Goal: Information Seeking & Learning: Learn about a topic

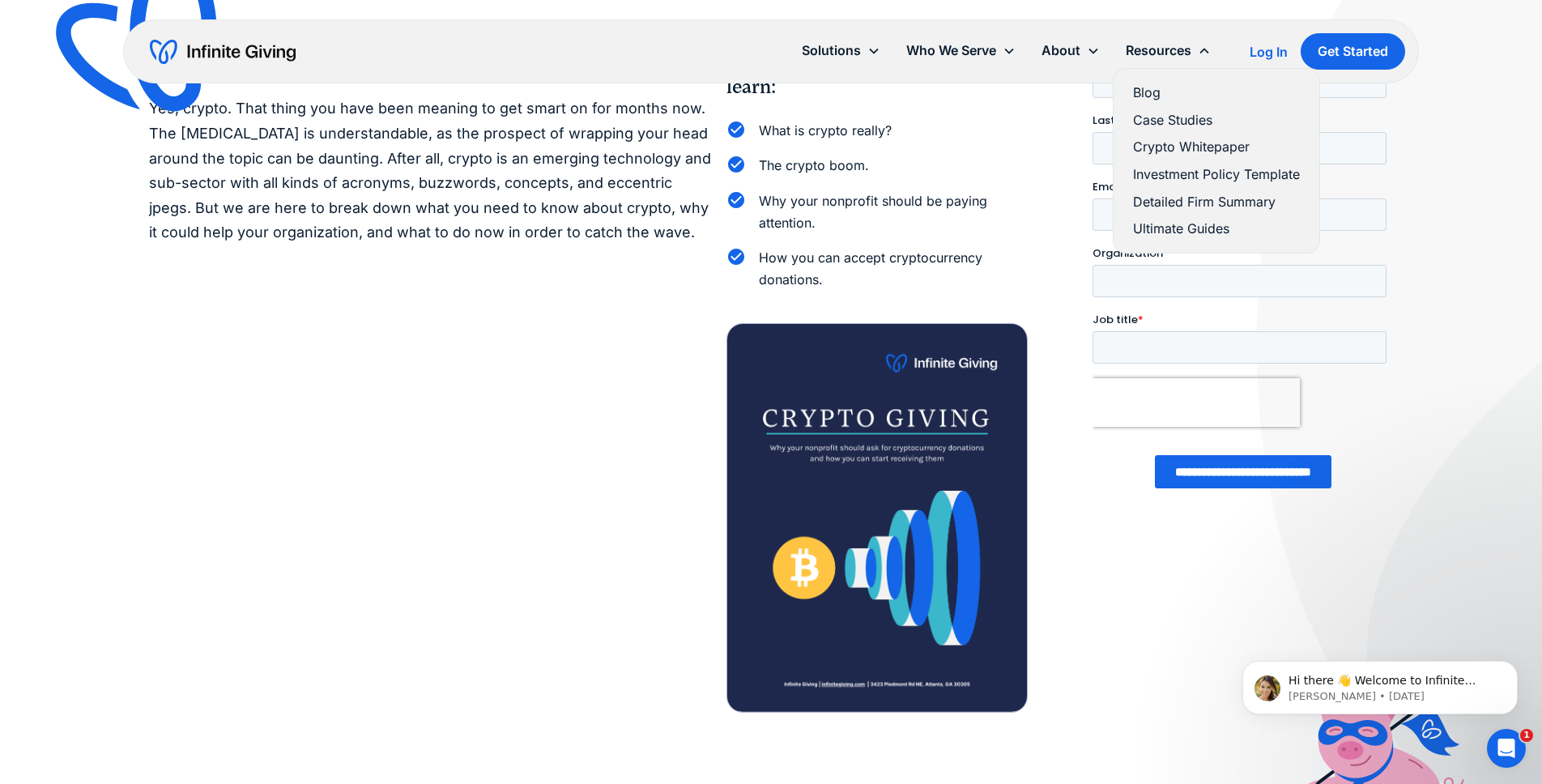
click at [1213, 227] on link "Ultimate Guides" at bounding box center [1216, 229] width 167 height 22
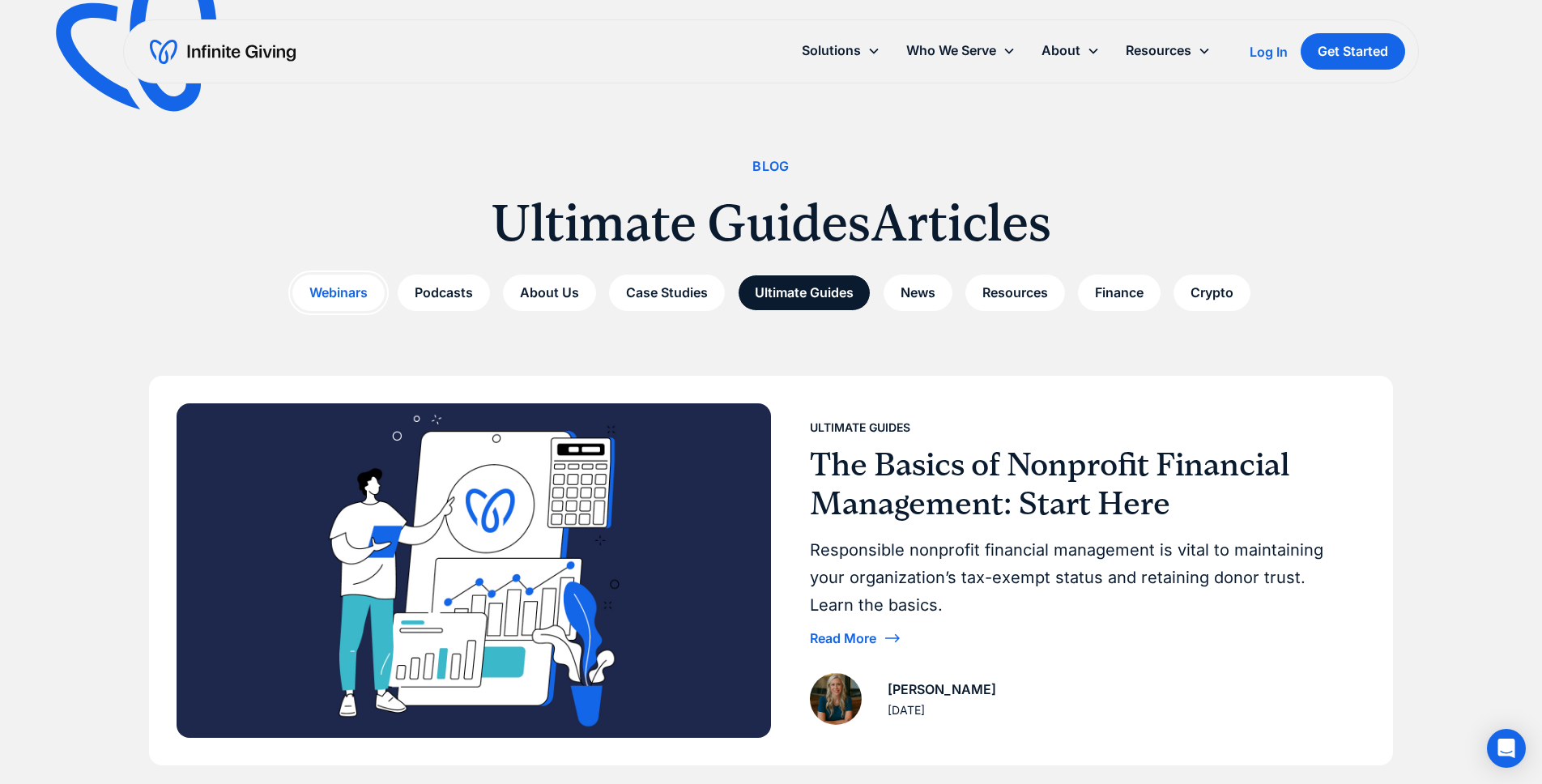
click at [349, 296] on link "Webinars" at bounding box center [338, 293] width 93 height 37
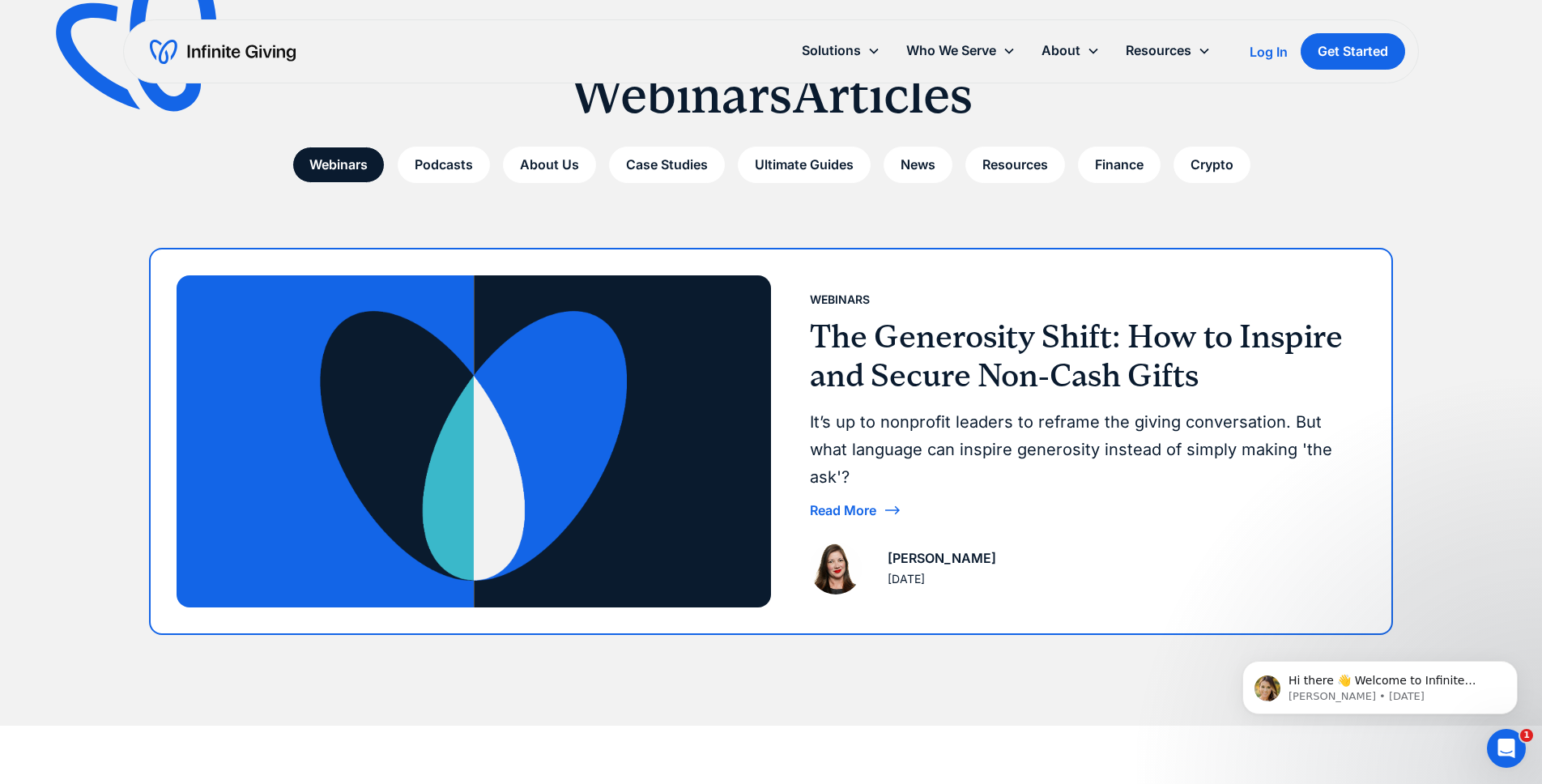
scroll to position [90, 0]
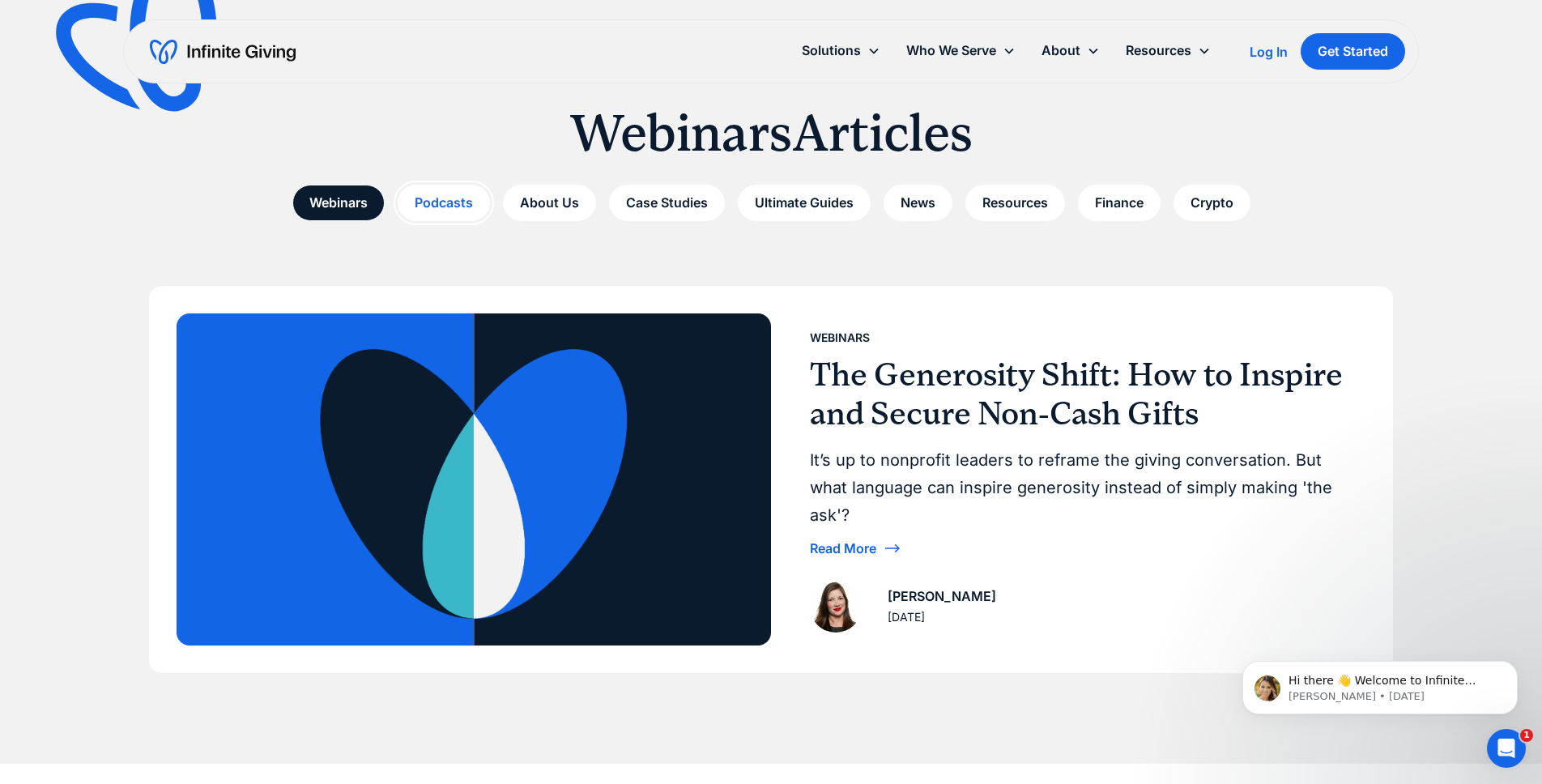
click at [439, 201] on link "Podcasts" at bounding box center [444, 203] width 93 height 37
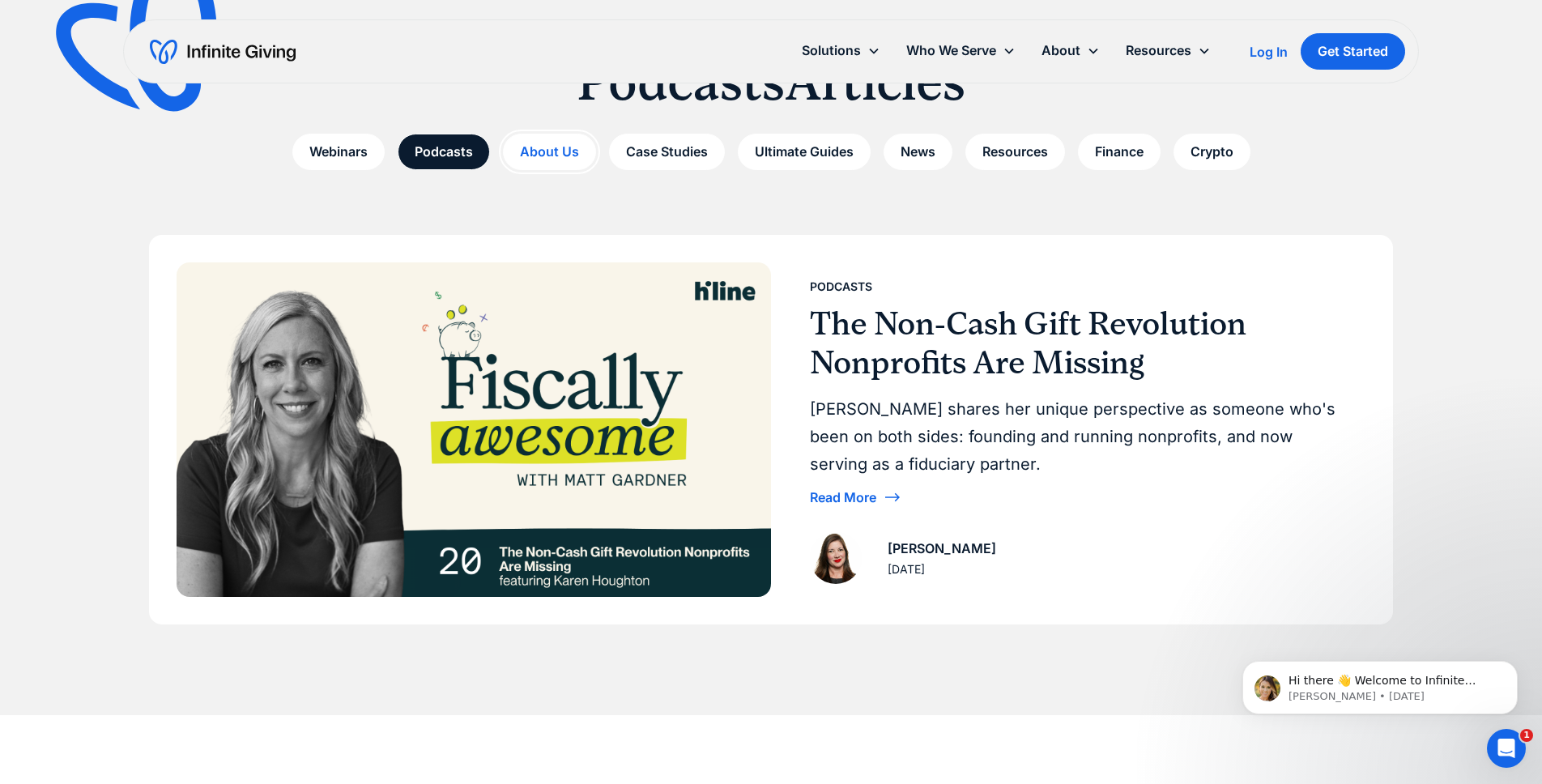
click at [560, 149] on link "About Us" at bounding box center [549, 152] width 93 height 37
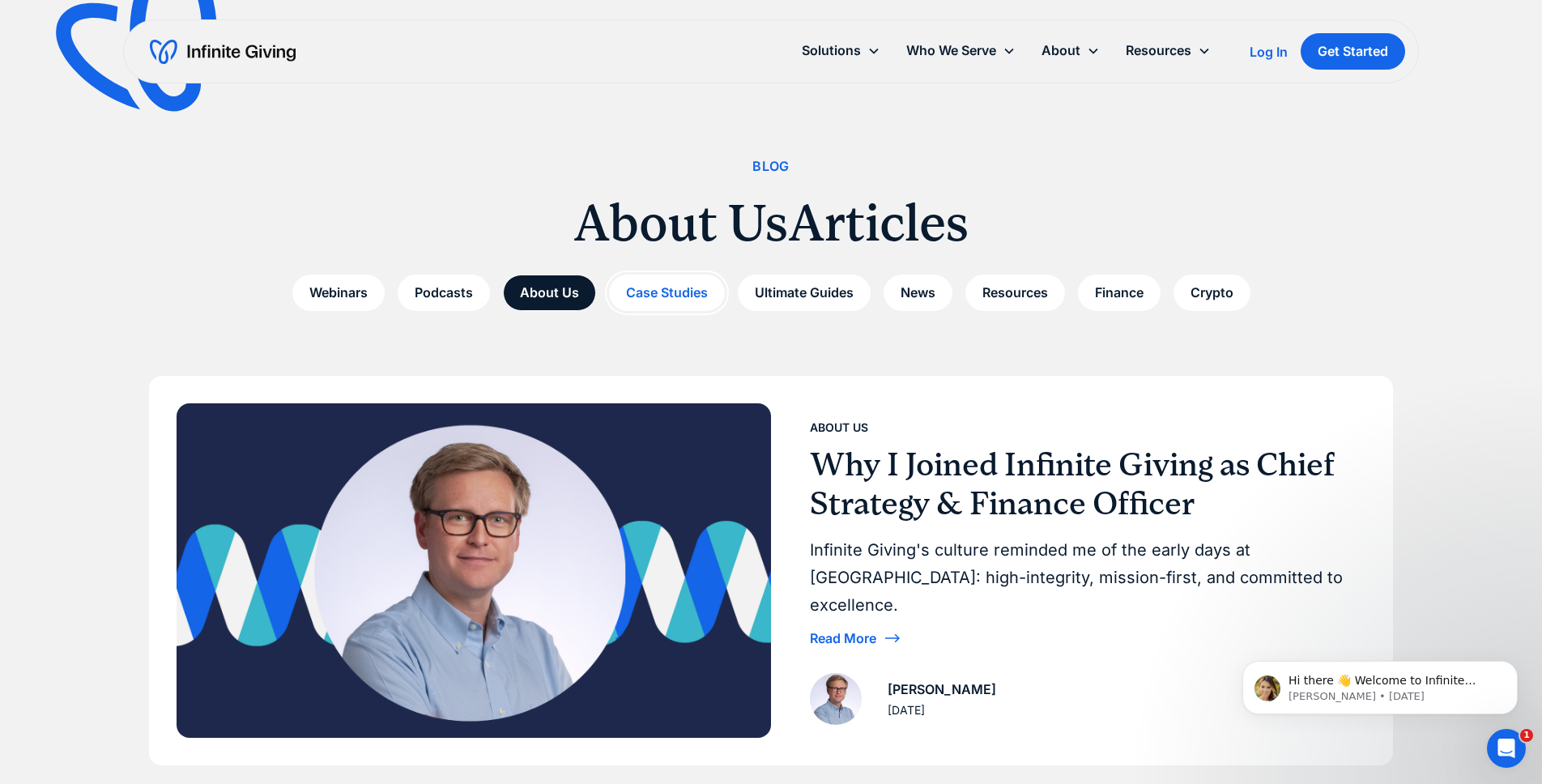
click at [651, 309] on link "Case Studies" at bounding box center [667, 293] width 116 height 37
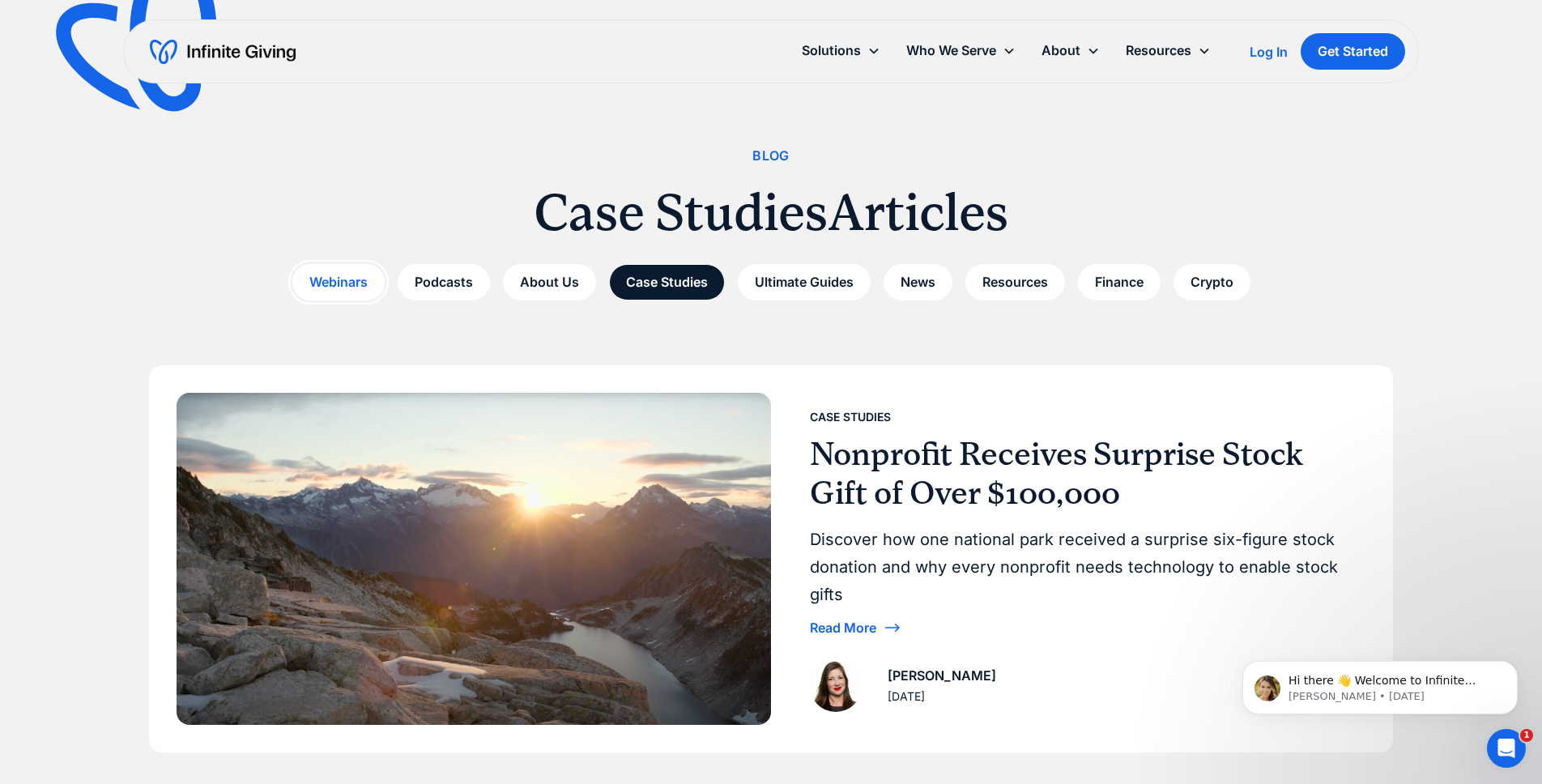
click at [357, 282] on link "Webinars" at bounding box center [338, 282] width 93 height 37
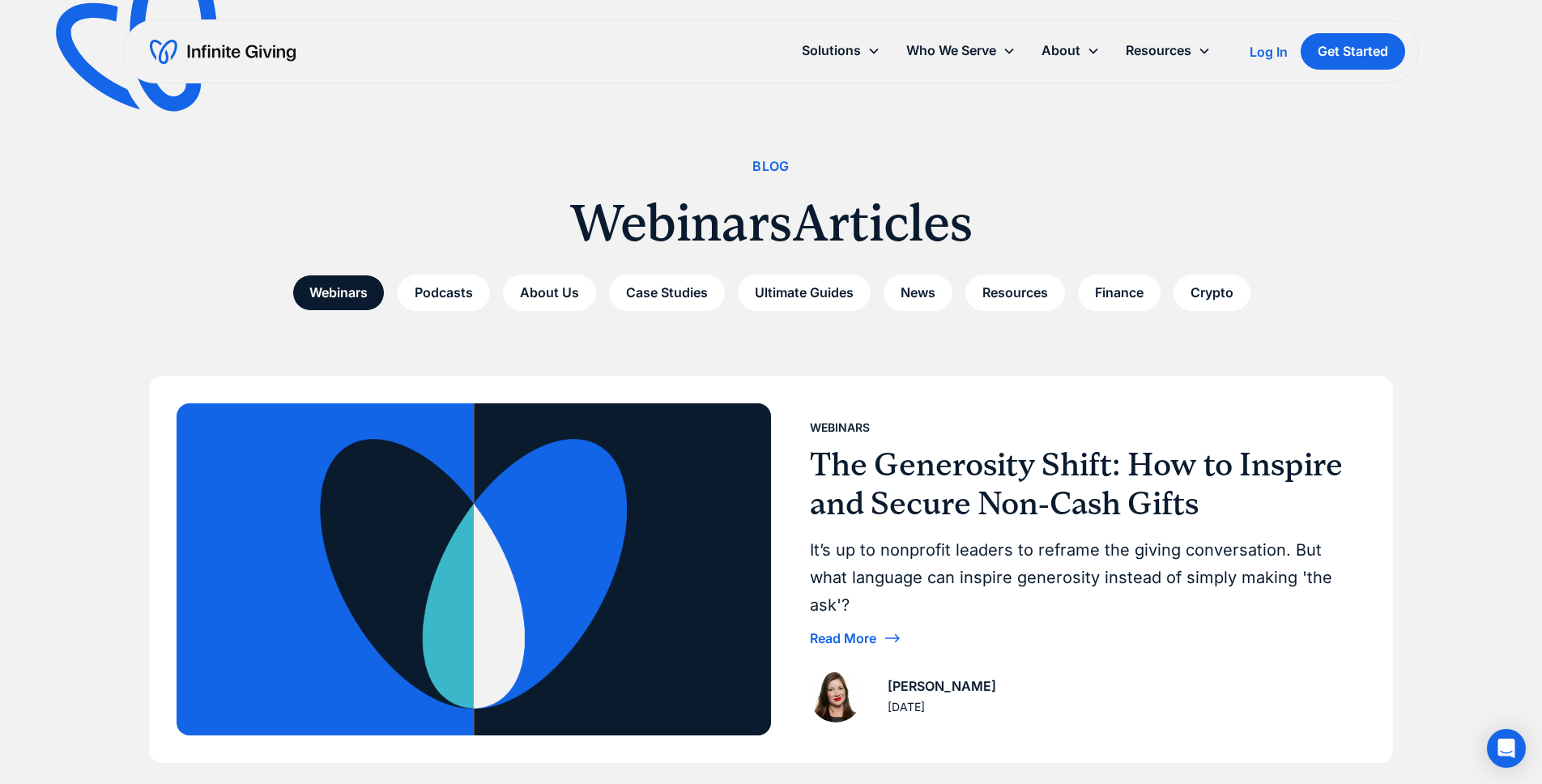
click at [464, 498] on img at bounding box center [474, 569] width 595 height 331
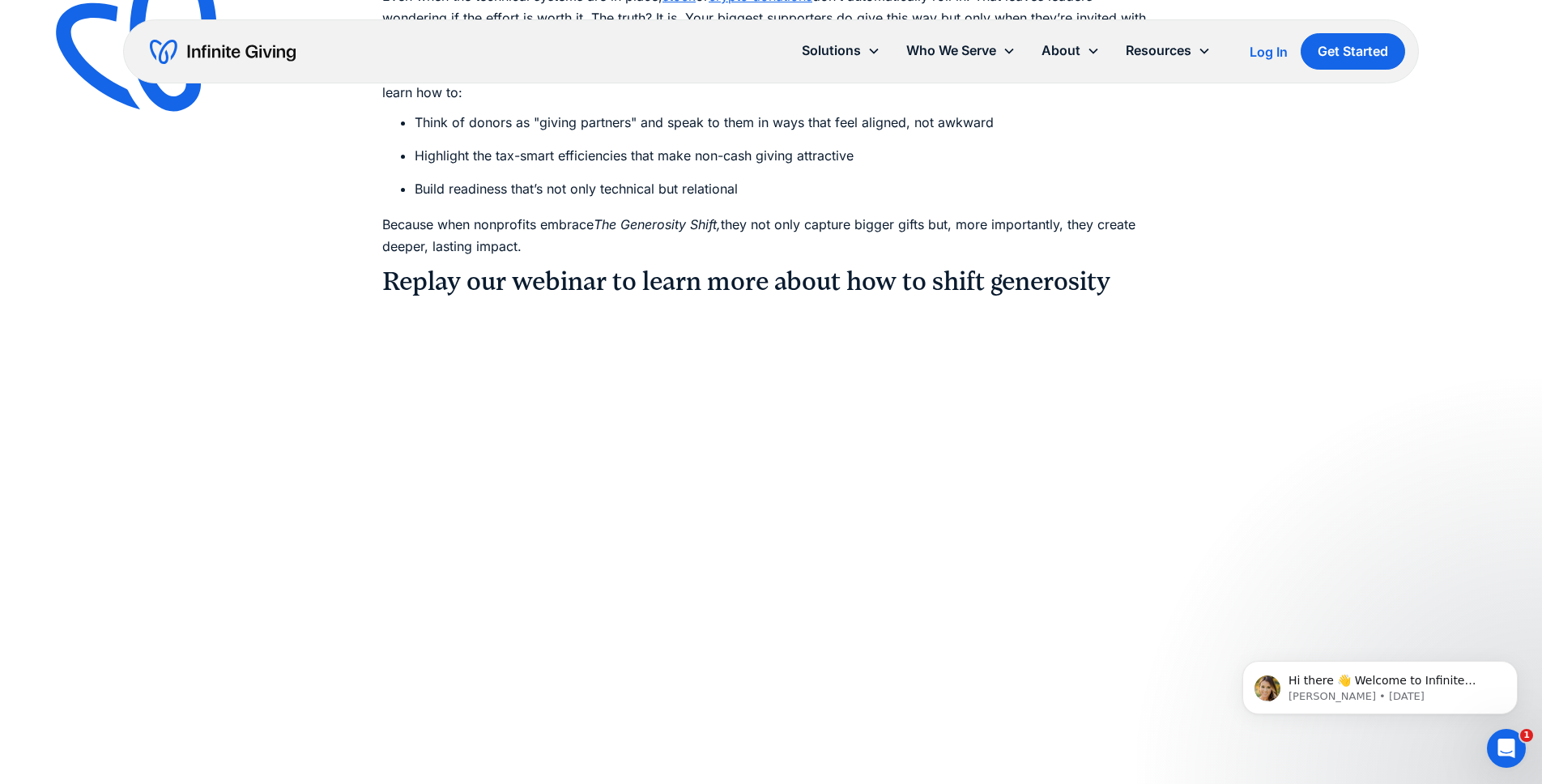
scroll to position [1230, 0]
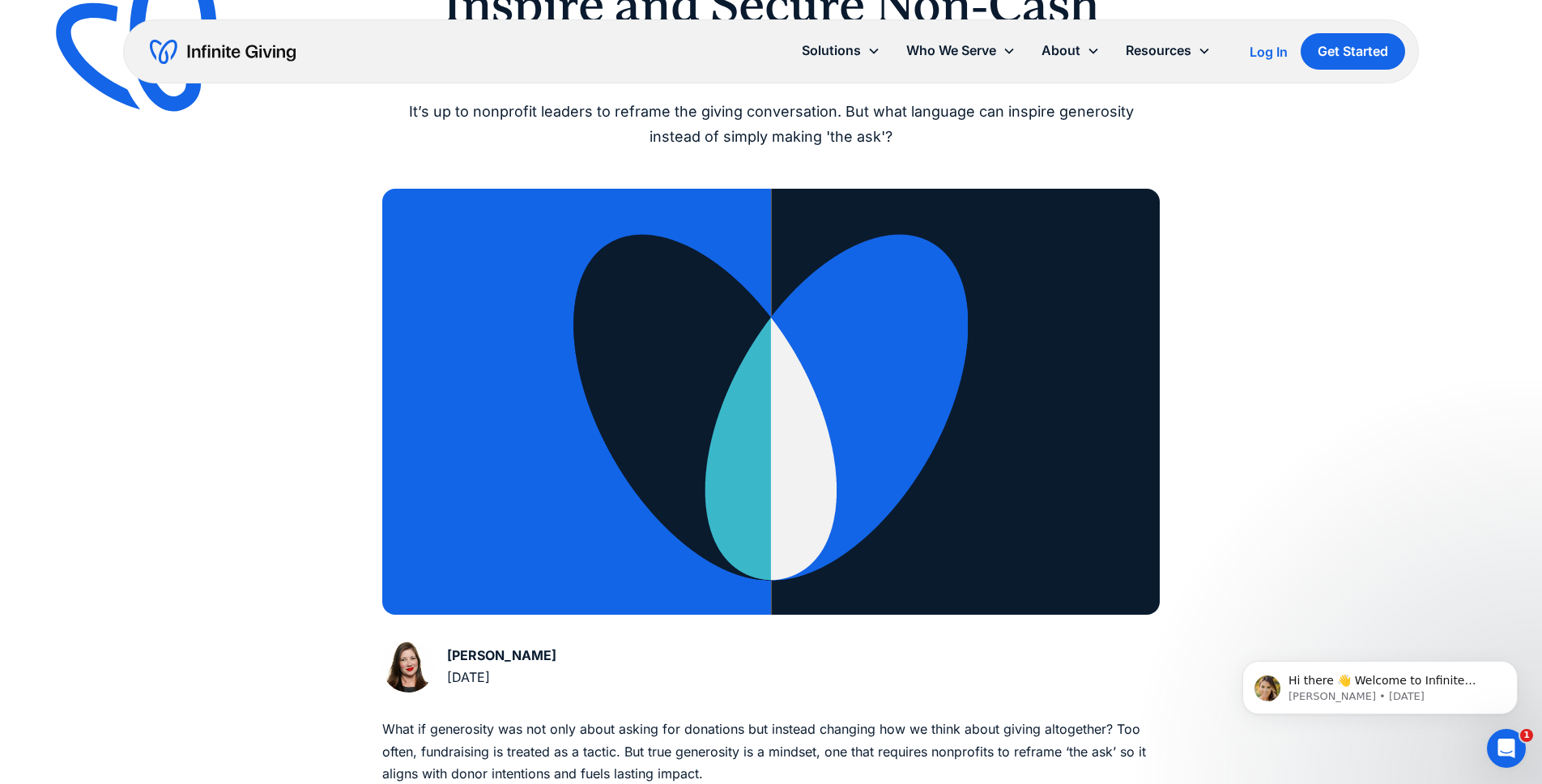
scroll to position [0, 0]
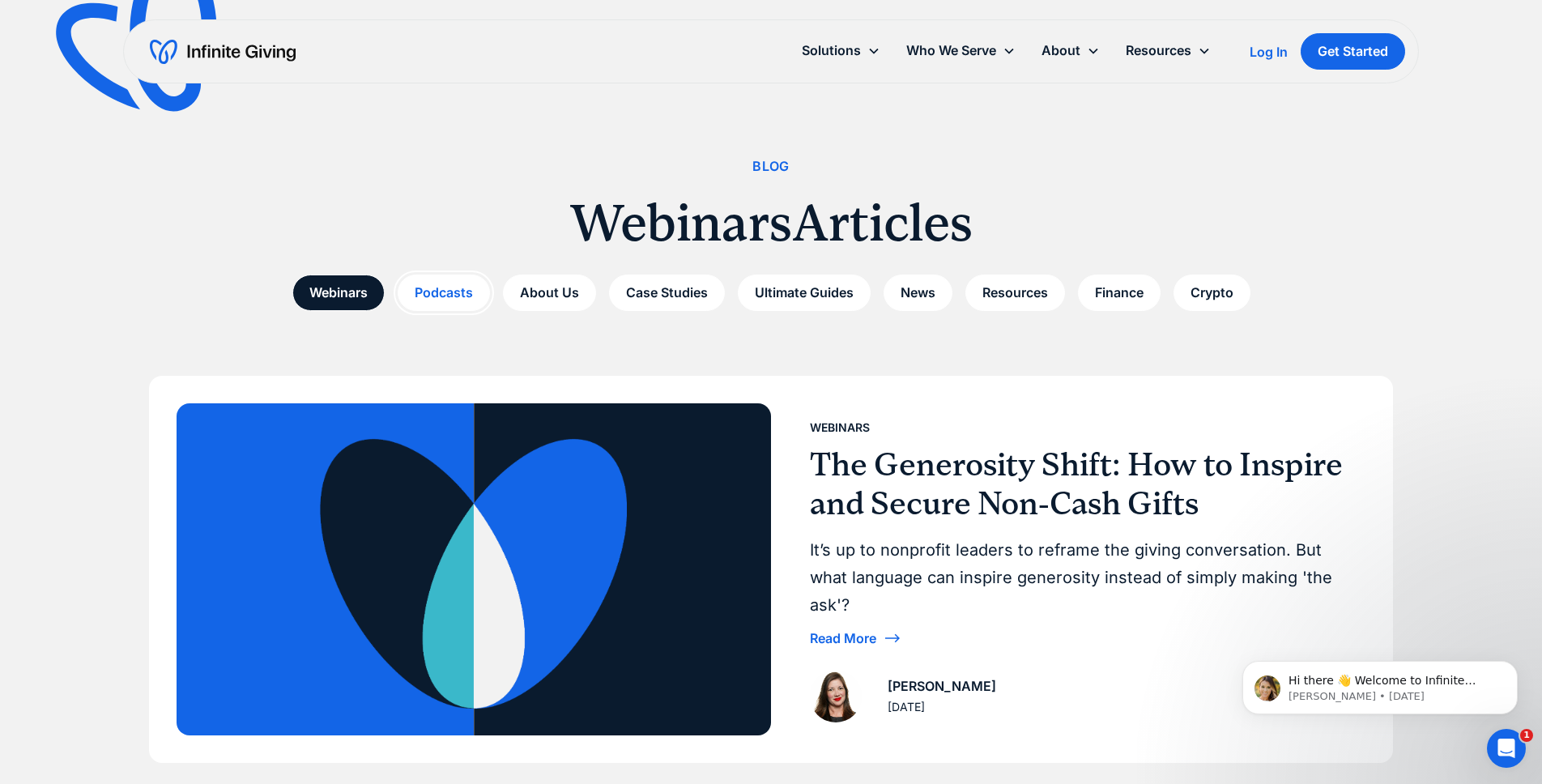
click at [433, 297] on link "Podcasts" at bounding box center [444, 293] width 93 height 37
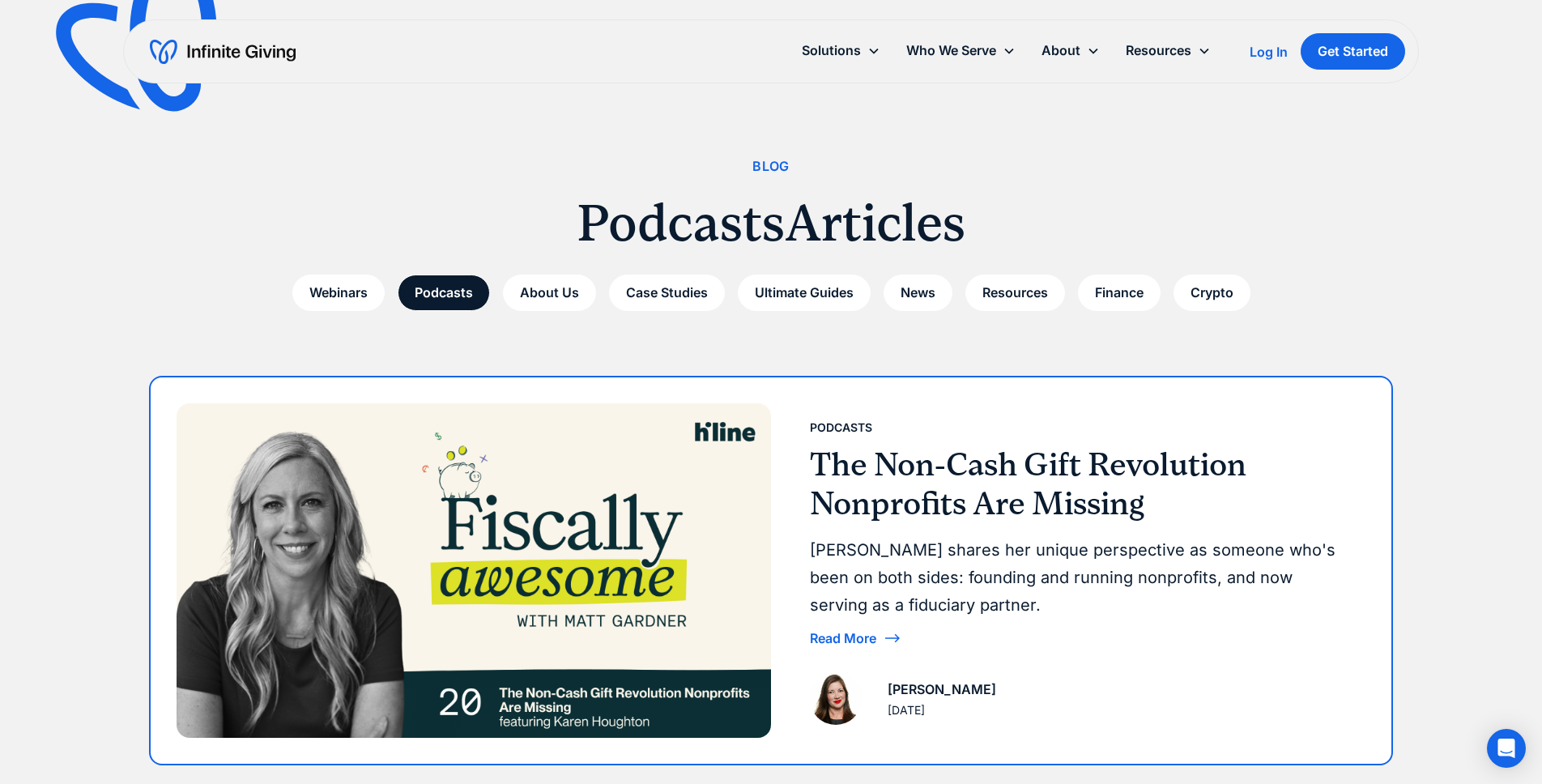
click at [537, 483] on img at bounding box center [474, 570] width 595 height 334
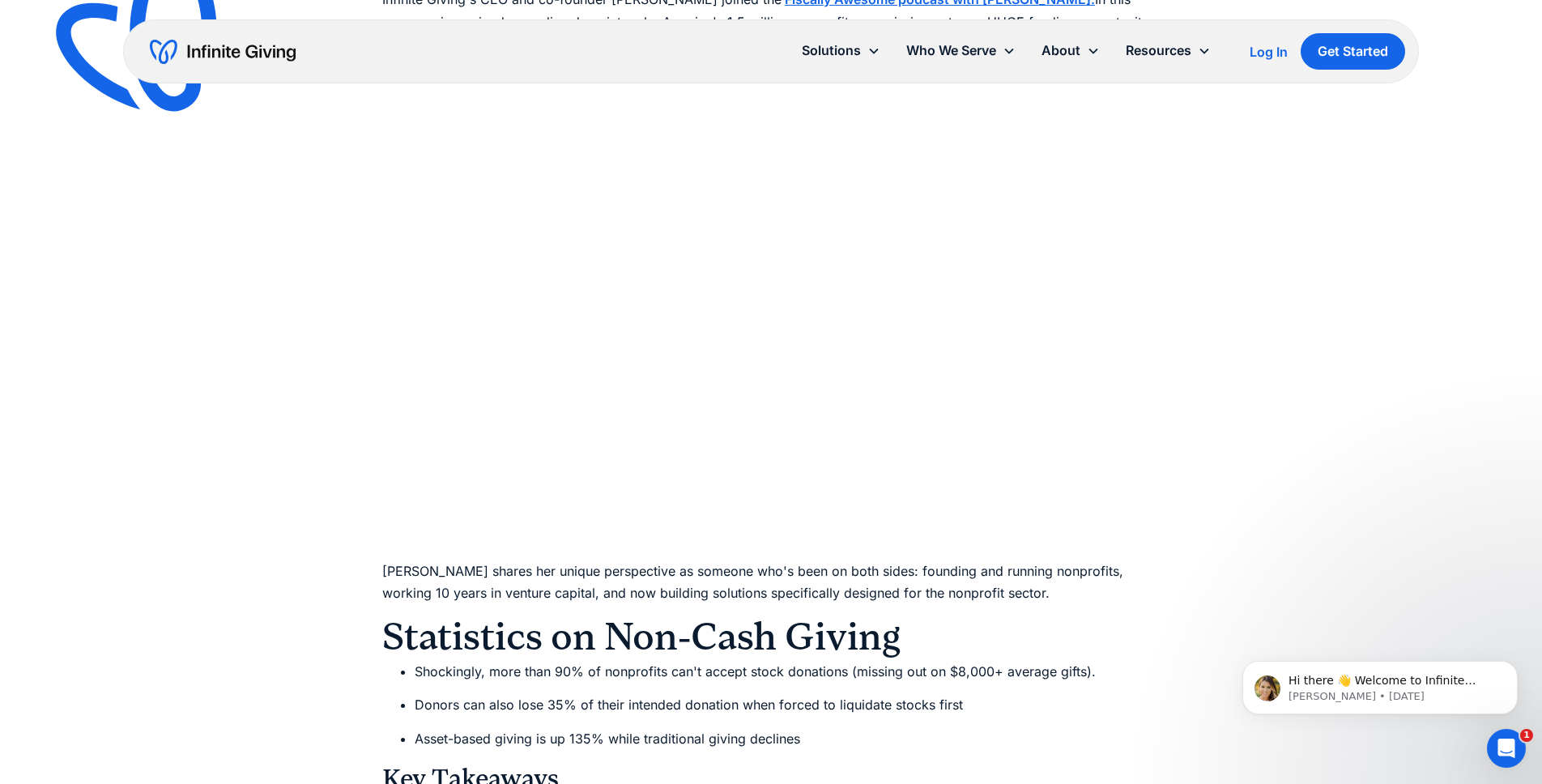
scroll to position [912, 0]
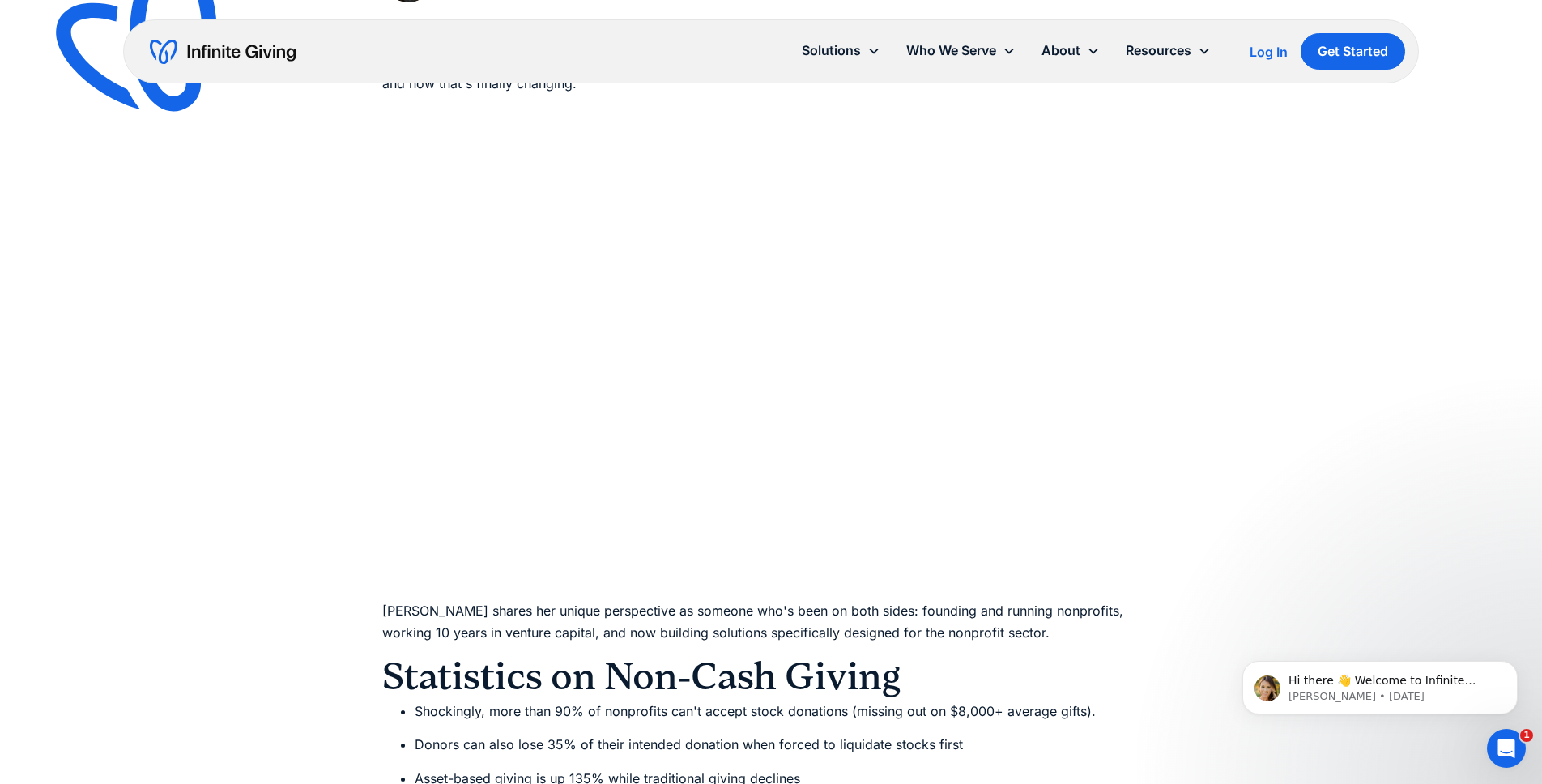
click at [312, 554] on div "Podcasts The Non-Cash Gift Revolution Nonprofits Are Missing Karen shares her u…" at bounding box center [771, 96] width 1542 height 2016
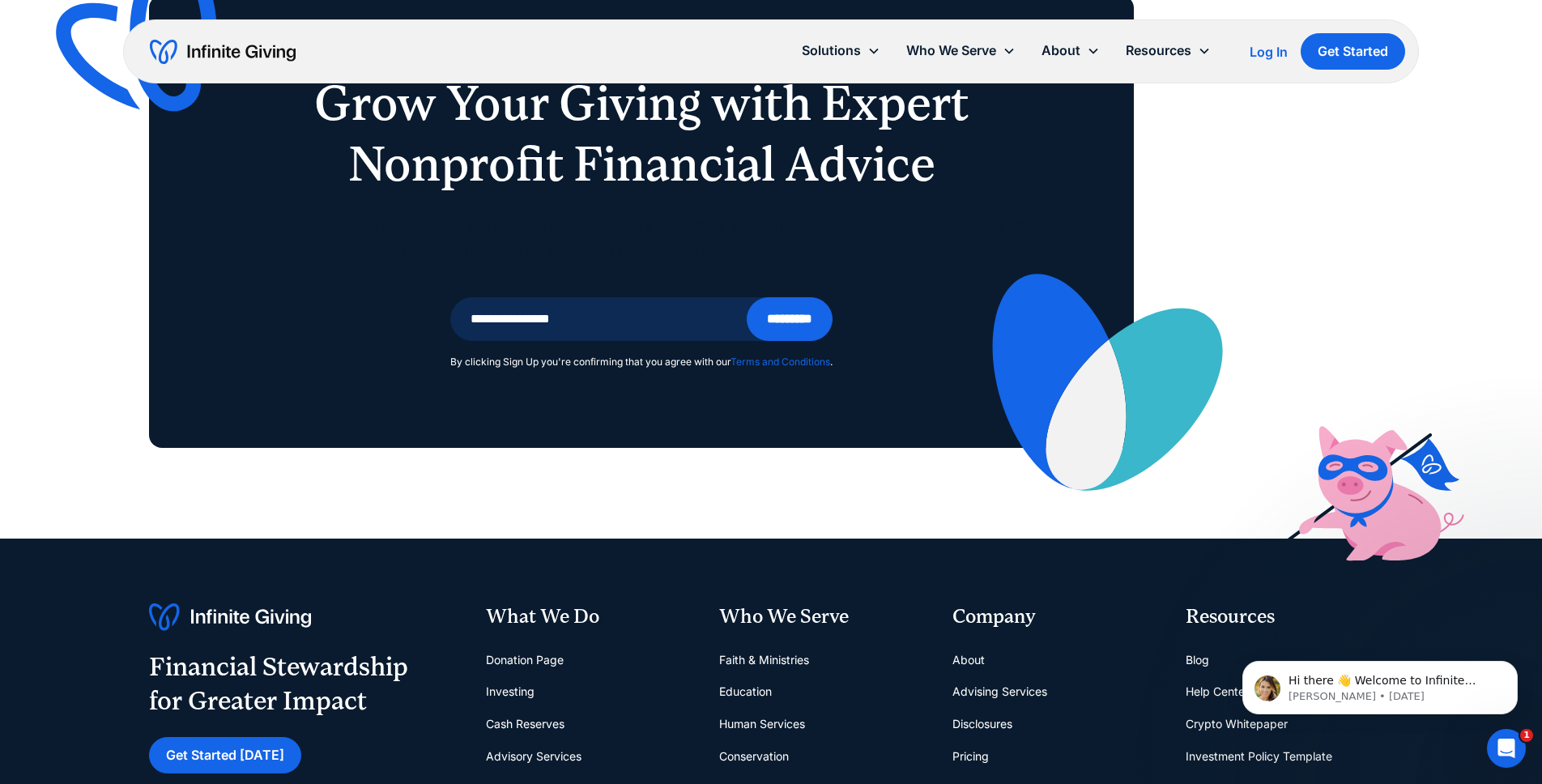
scroll to position [2612, 0]
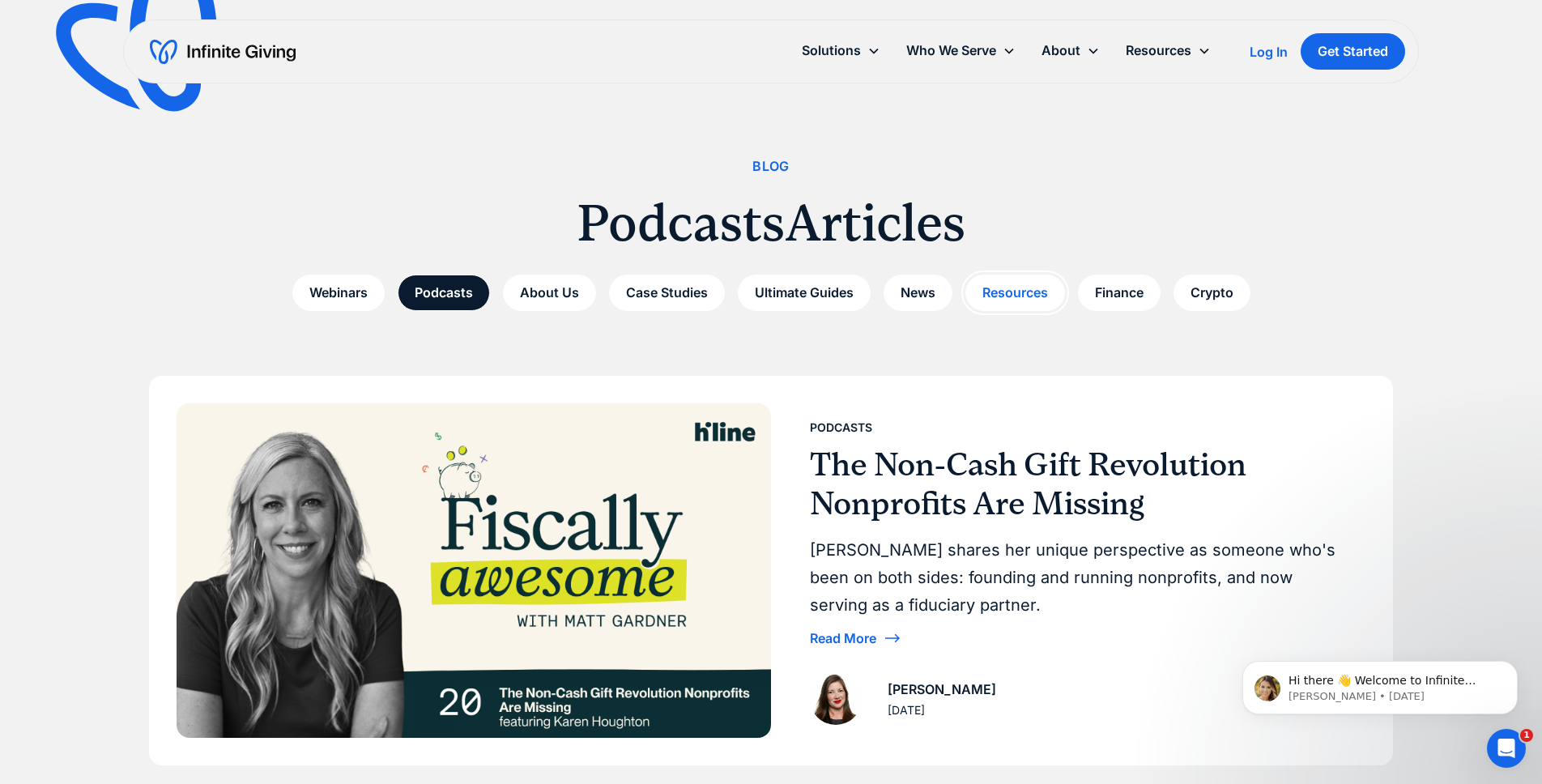
click at [1017, 284] on link "Resources" at bounding box center [1015, 293] width 99 height 37
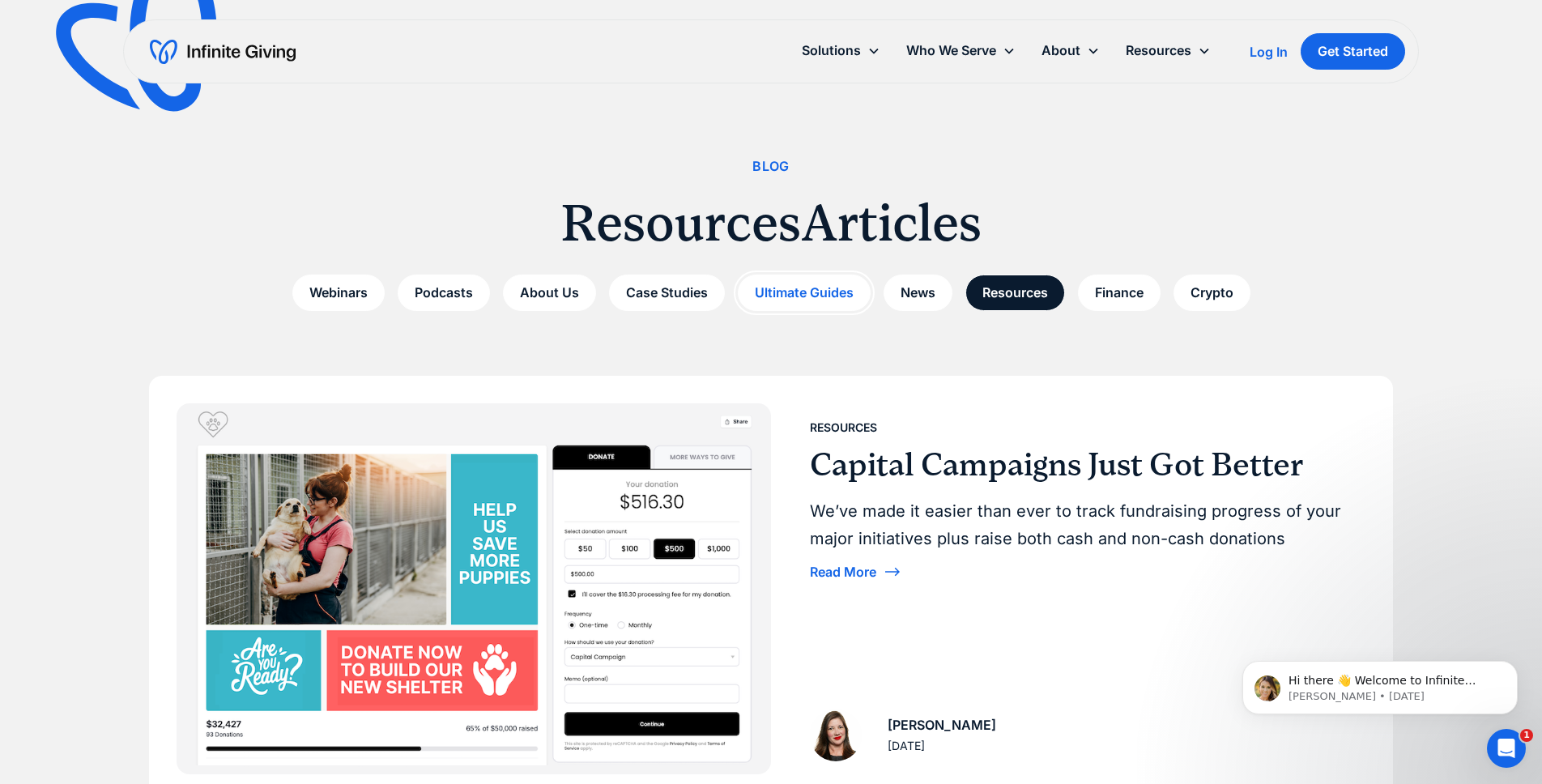
click at [819, 290] on link "Ultimate Guides" at bounding box center [804, 293] width 133 height 37
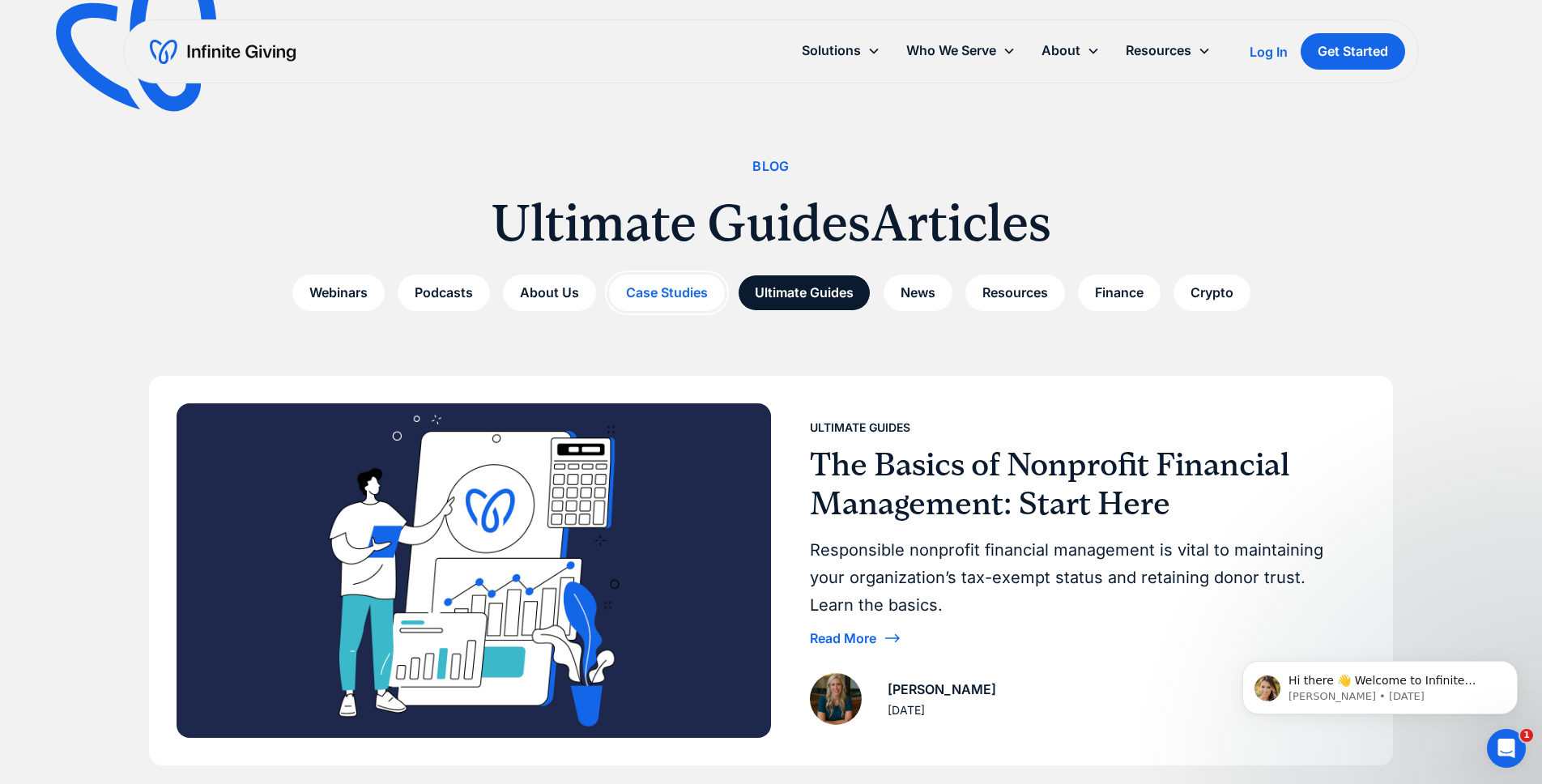
click at [697, 296] on link "Case Studies" at bounding box center [667, 293] width 116 height 37
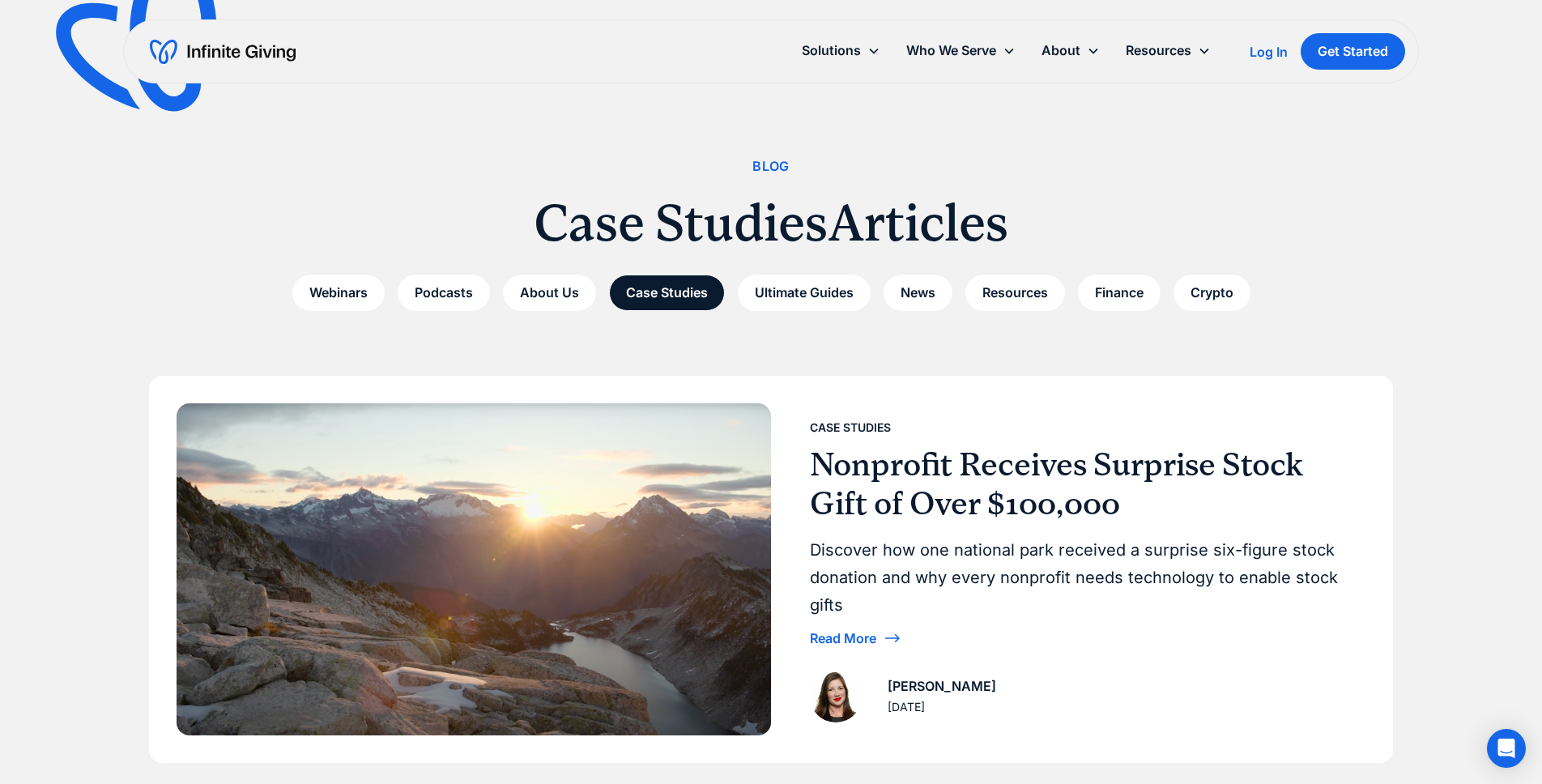
click at [641, 496] on img at bounding box center [474, 569] width 595 height 331
